Goal: Find specific page/section: Find specific page/section

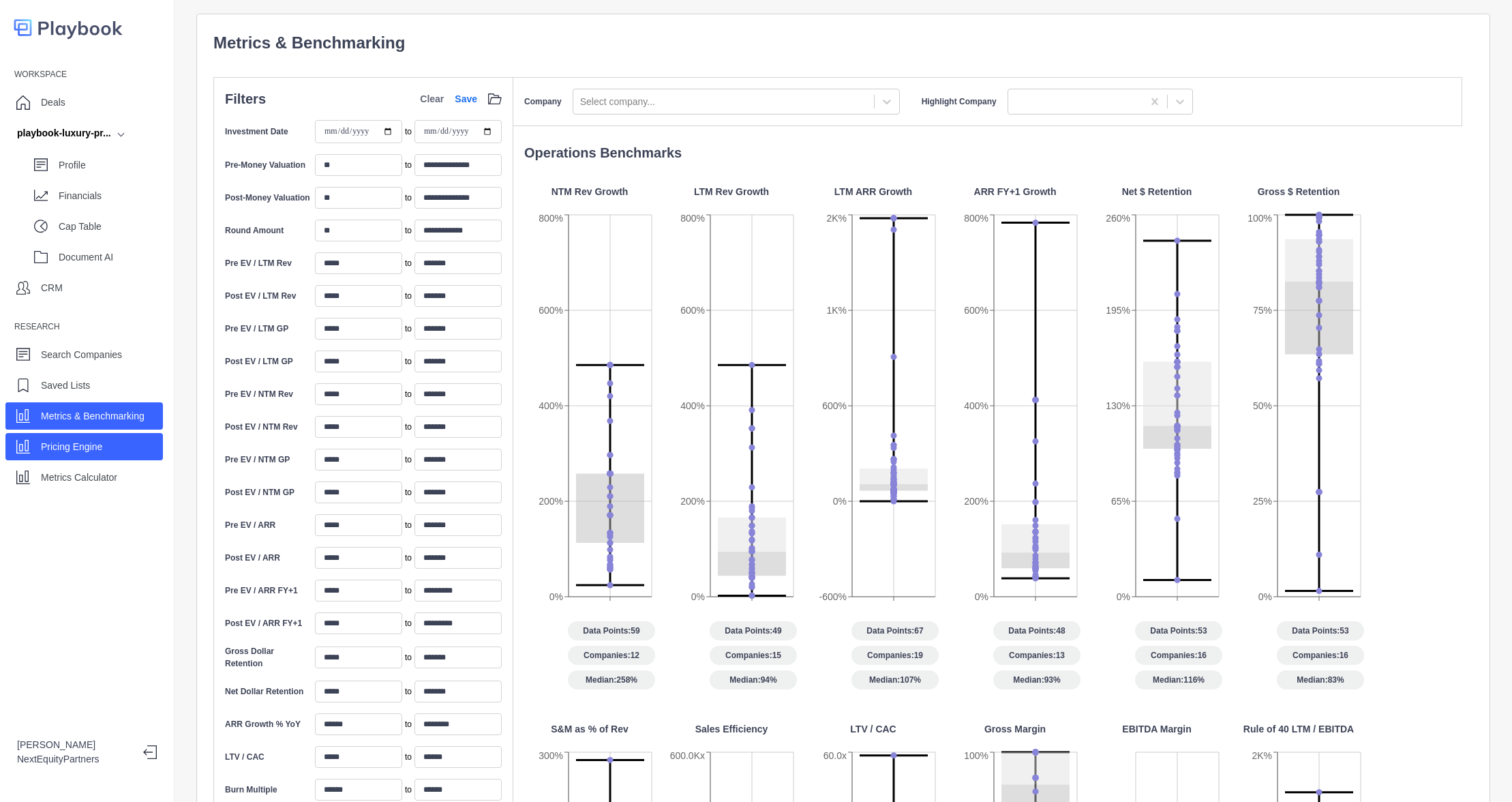
click at [101, 445] on p "Pricing Engine" at bounding box center [71, 447] width 61 height 15
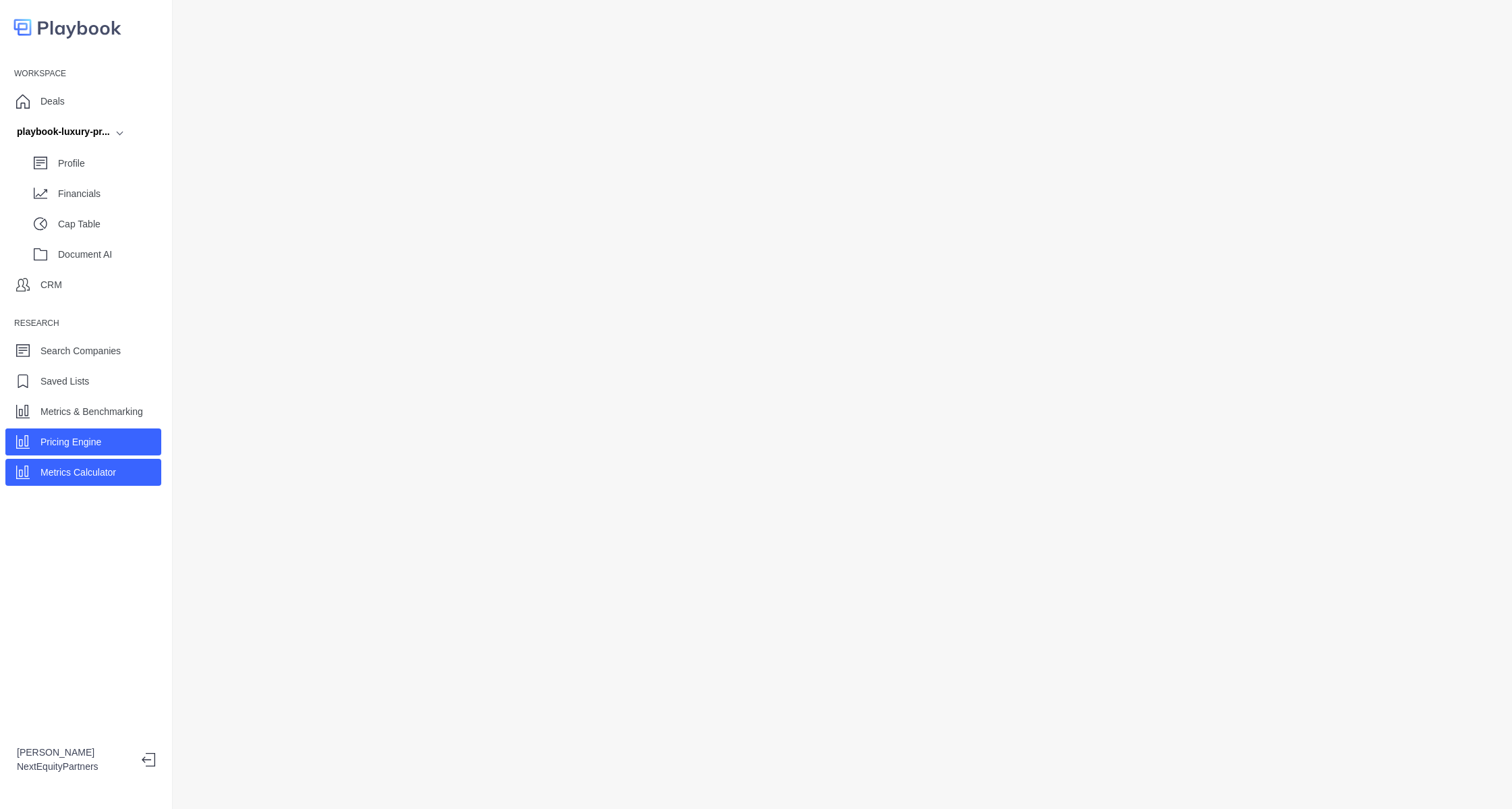
click at [112, 476] on p "Metrics Calculator" at bounding box center [78, 473] width 76 height 15
